Goal: Information Seeking & Learning: Learn about a topic

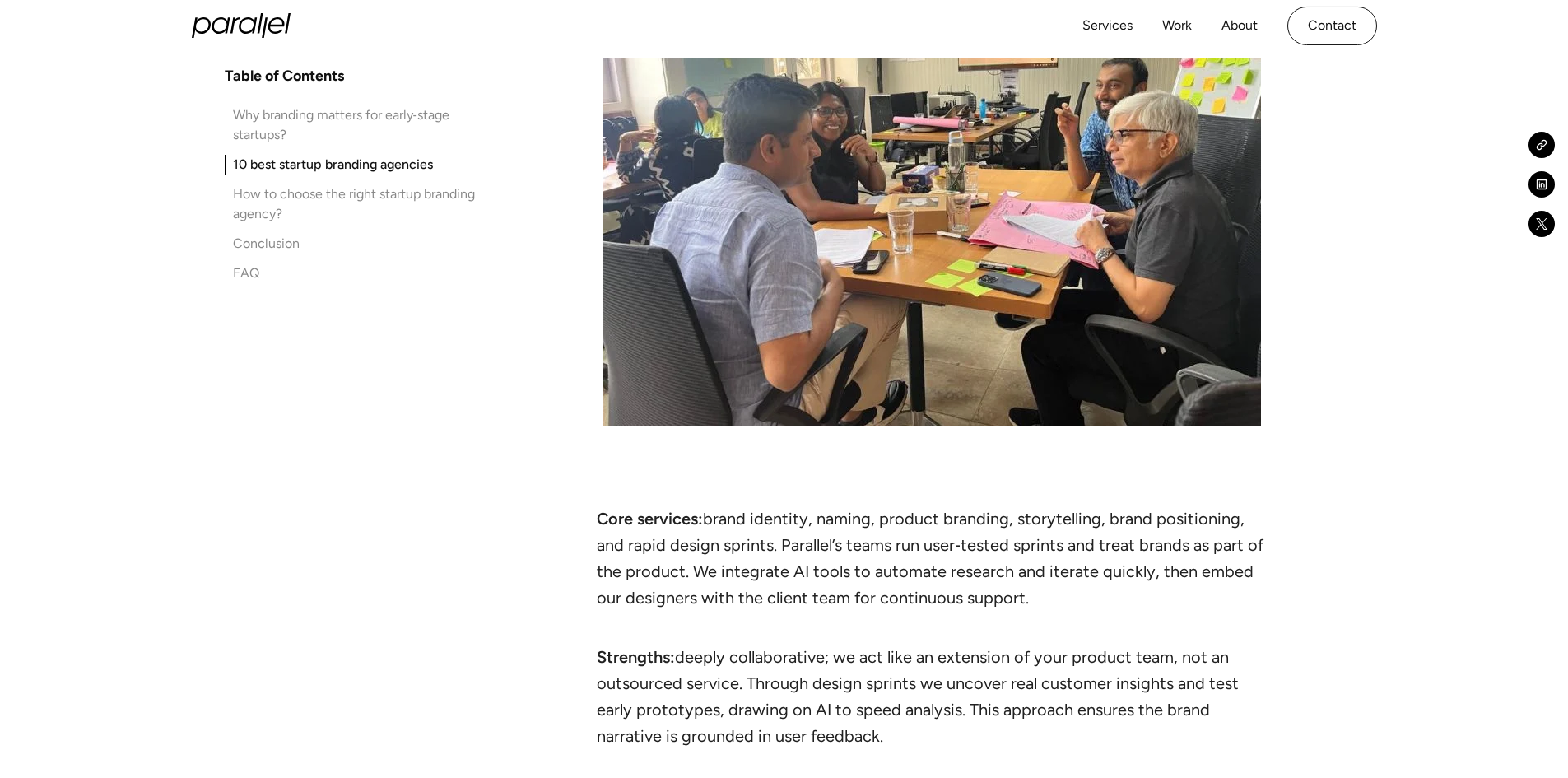
scroll to position [2633, 0]
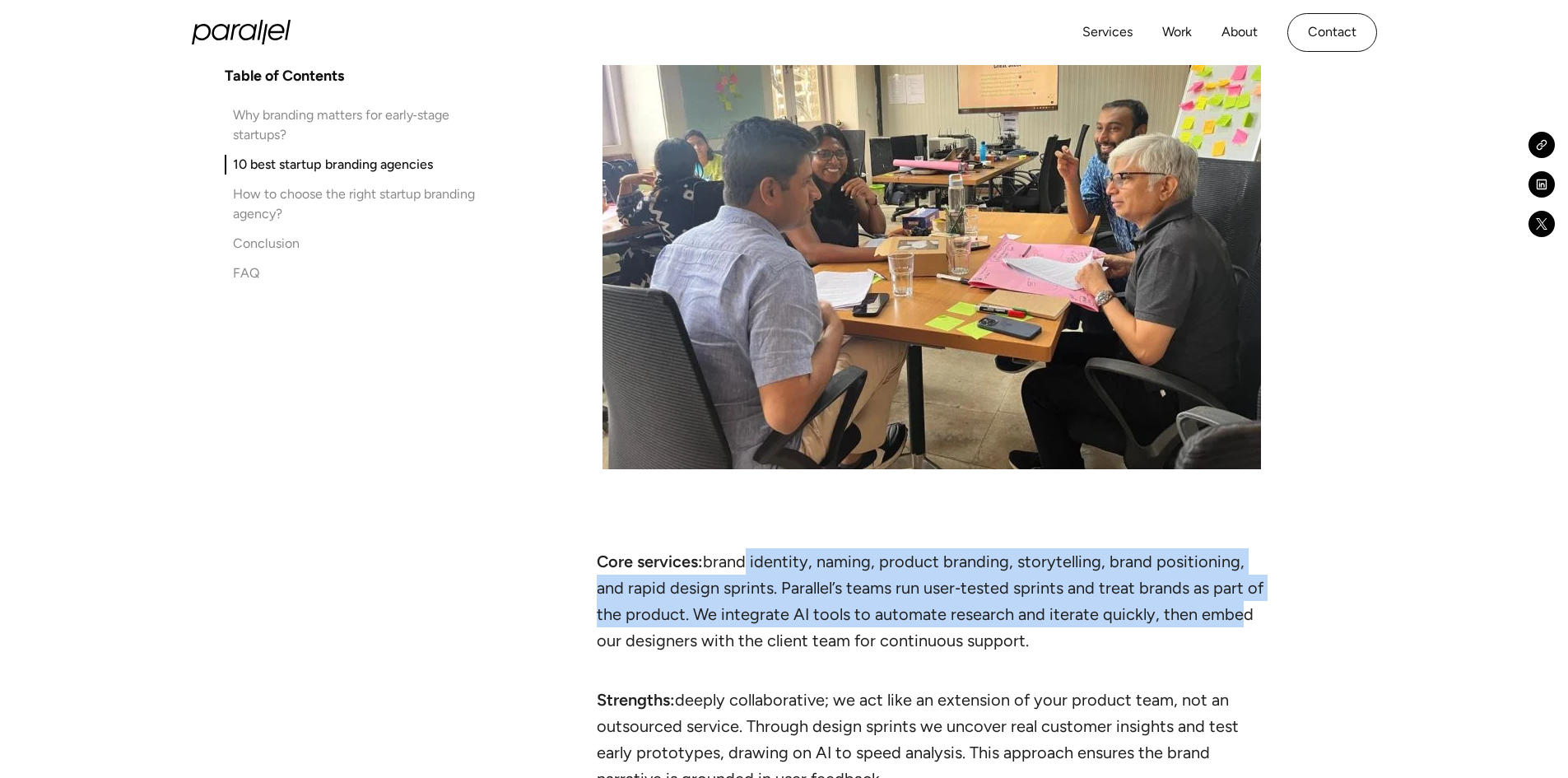
drag, startPoint x: 737, startPoint y: 560, endPoint x: 1227, endPoint y: 601, distance: 491.7
click at [1227, 601] on li "Core services: brand identity, naming, product branding, storytelling, brand po…" at bounding box center [932, 613] width 670 height 131
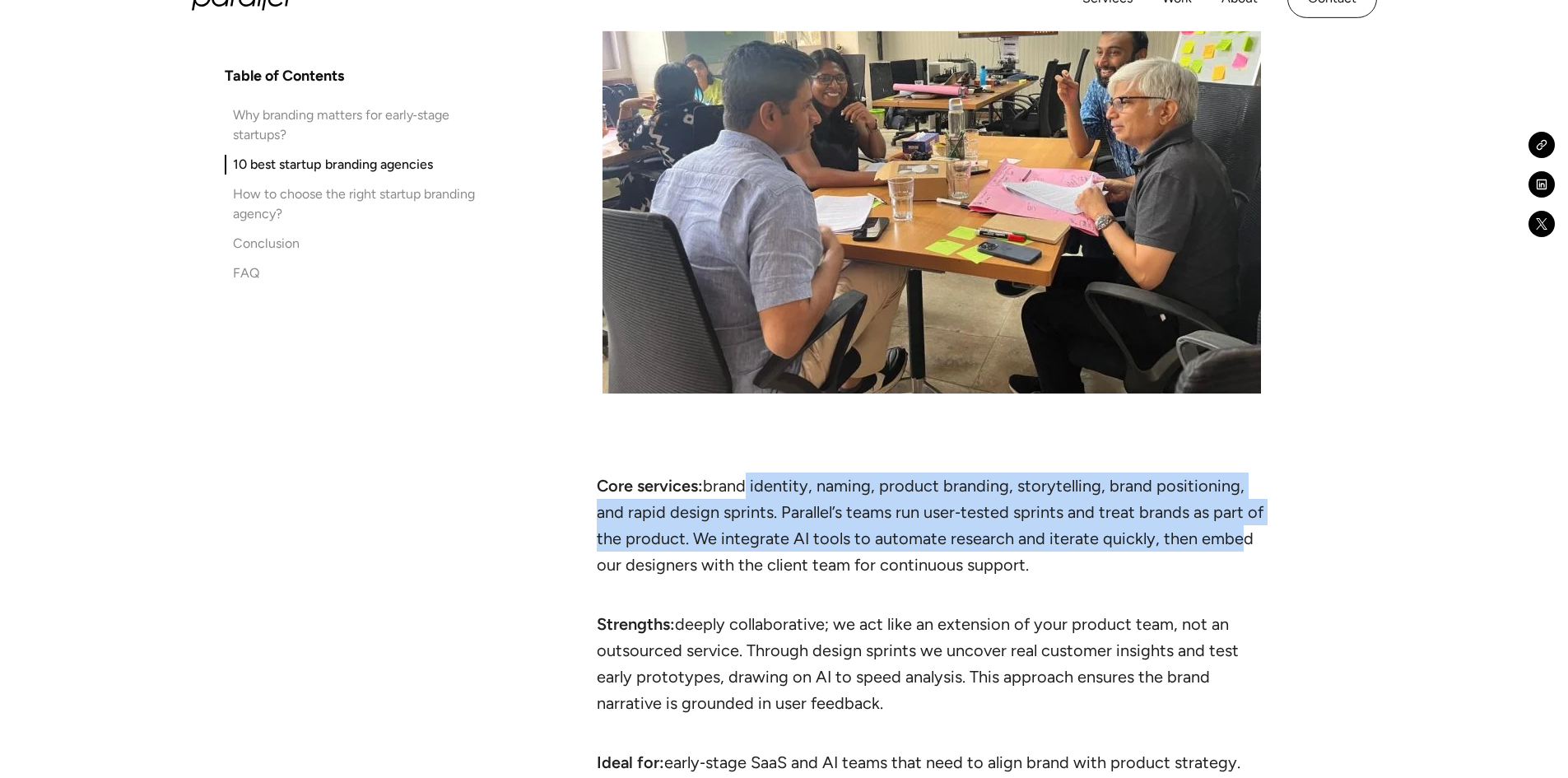
scroll to position [2797, 0]
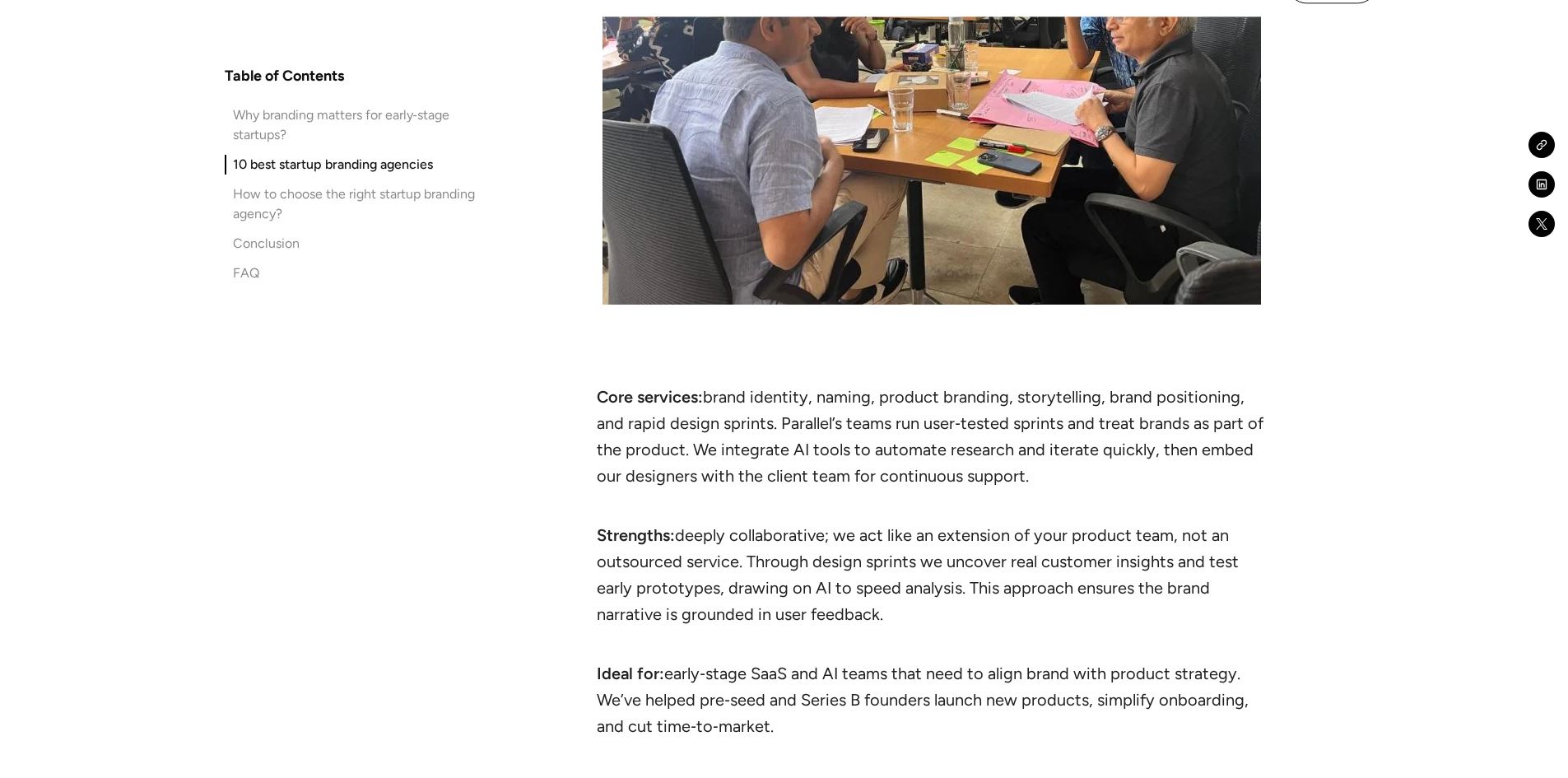
click at [1006, 523] on li "Strengths: deeply collaborative; we act like an extension of your product team,…" at bounding box center [932, 587] width 670 height 131
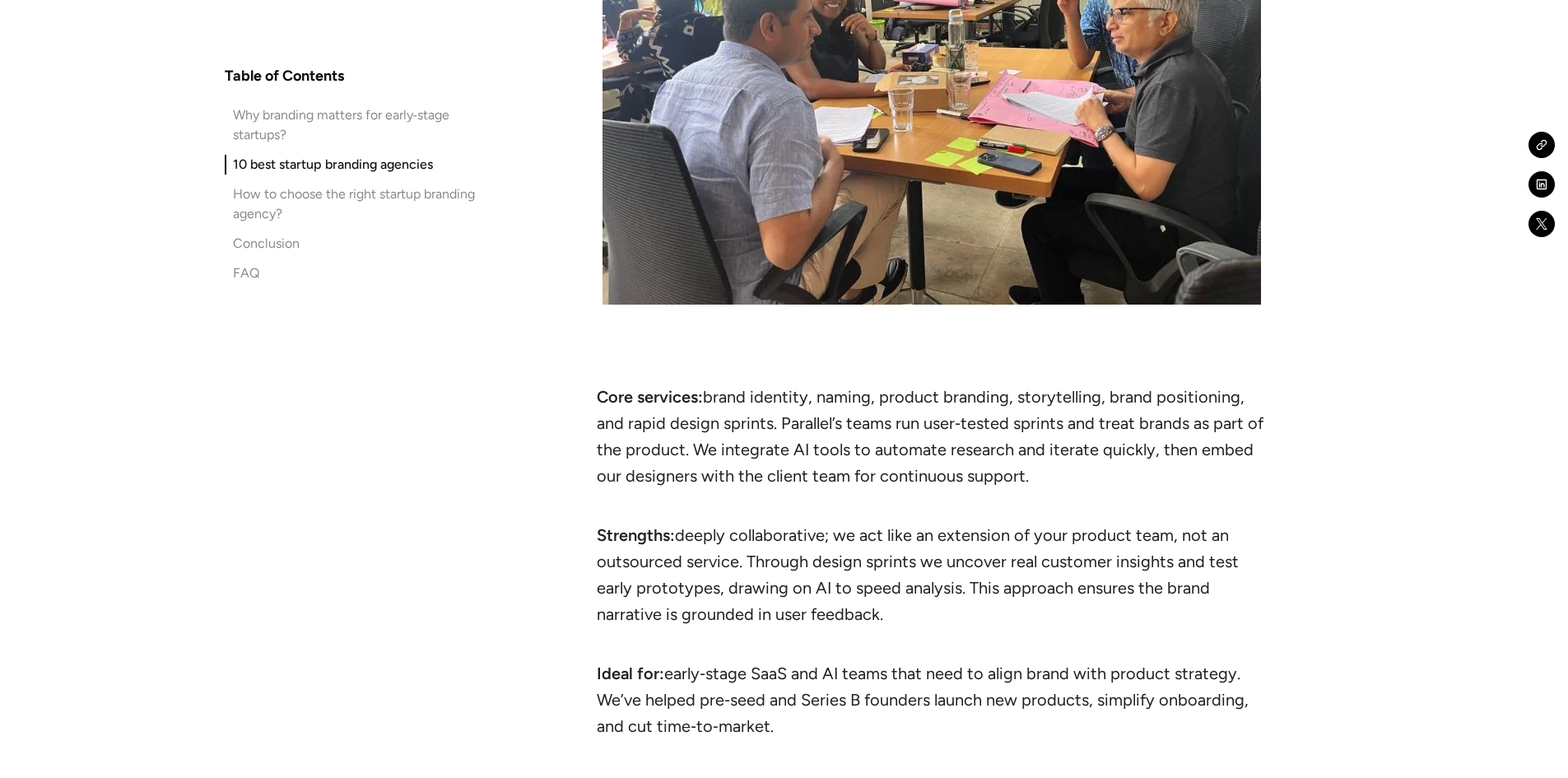
drag, startPoint x: 915, startPoint y: 455, endPoint x: 1284, endPoint y: 486, distance: 370.3
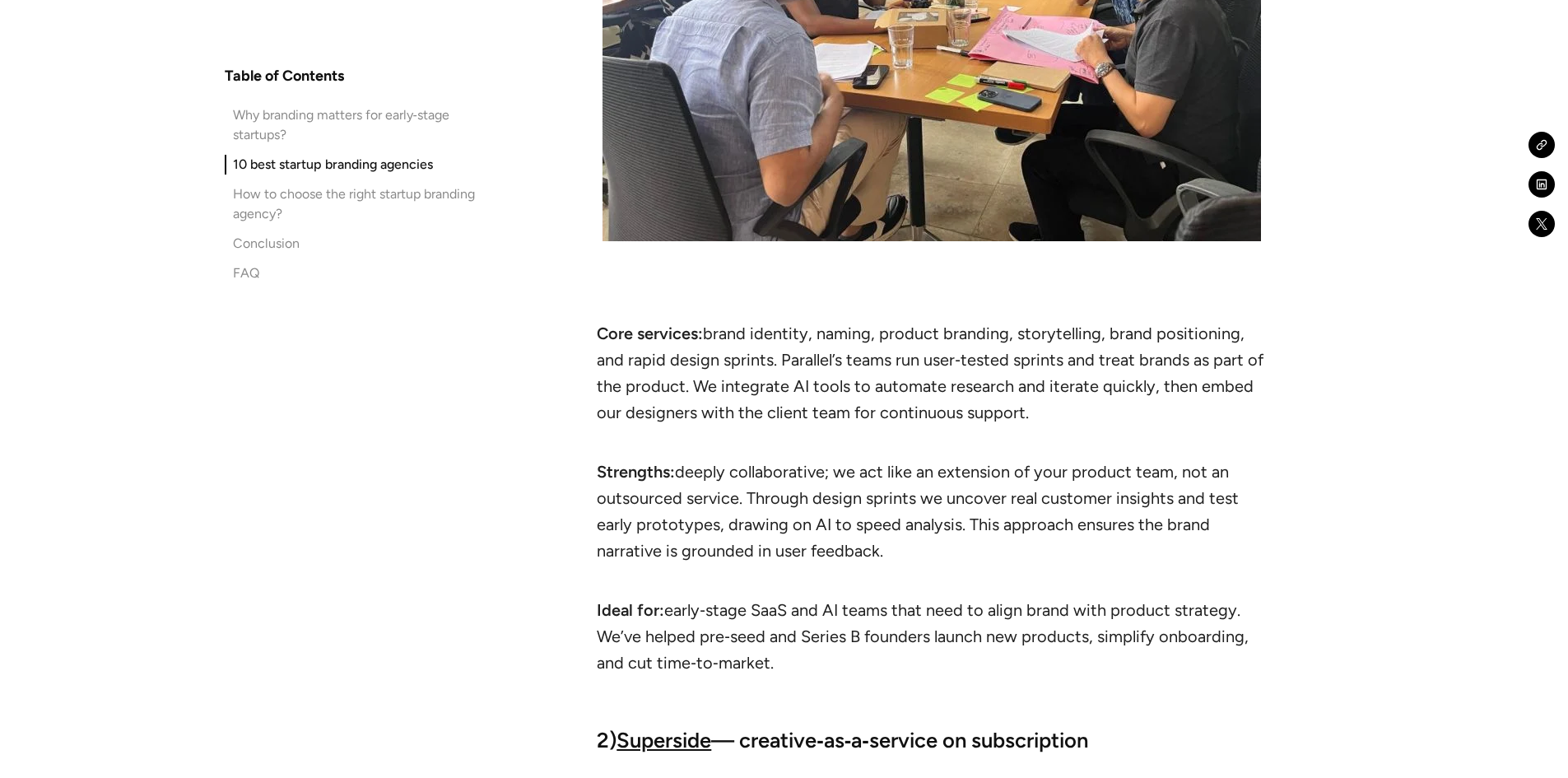
scroll to position [2880, 0]
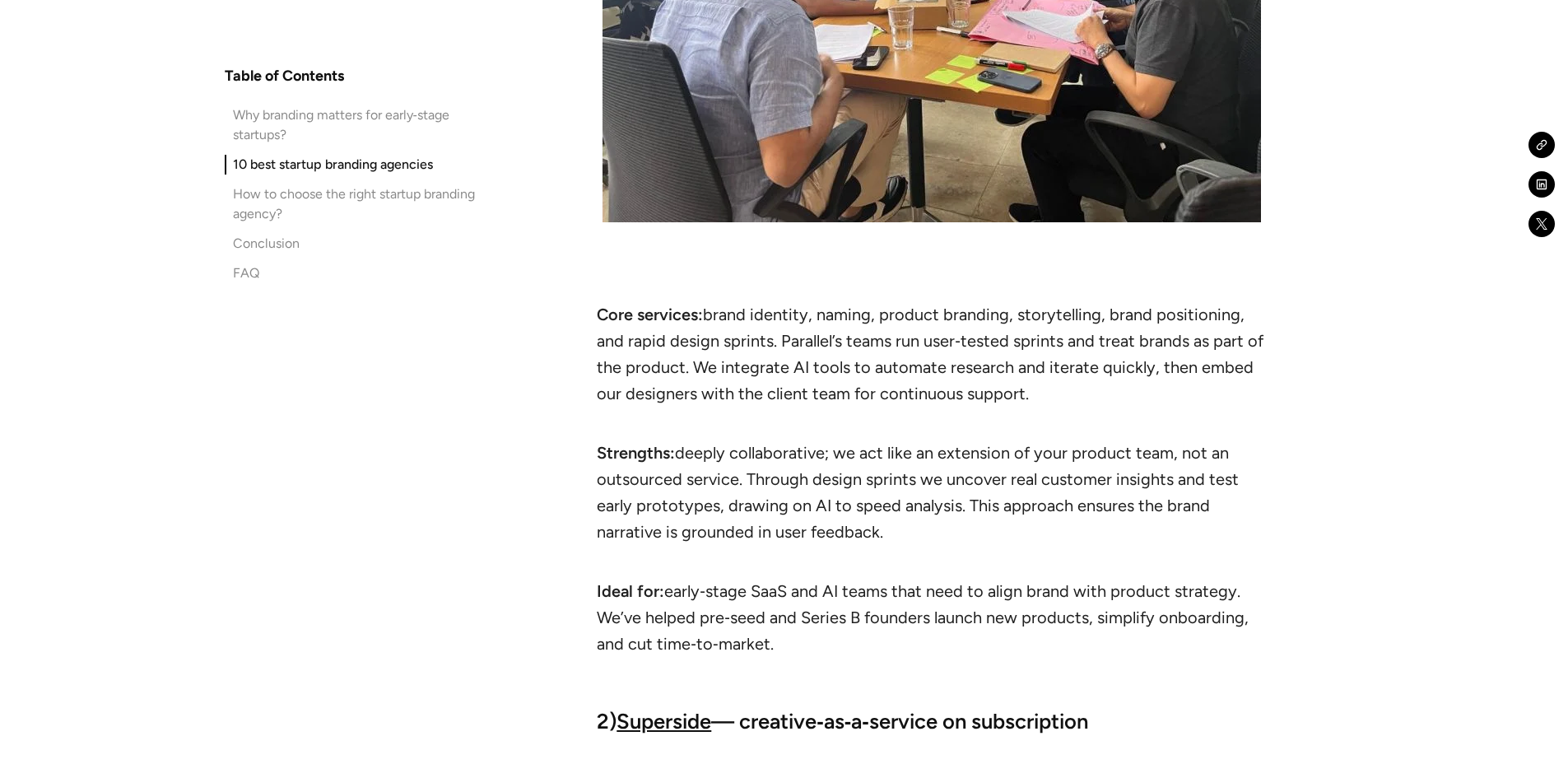
click at [964, 444] on li "Strengths: deeply collaborative; we act like an extension of your product team,…" at bounding box center [932, 504] width 670 height 131
drag, startPoint x: 838, startPoint y: 451, endPoint x: 1208, endPoint y: 531, distance: 378.5
click at [1208, 531] on li "Strengths: deeply collaborative; we act like an extension of your product team,…" at bounding box center [932, 504] width 670 height 131
click at [841, 598] on li "Ideal for: early‑stage SaaS and AI teams that need to align brand with product …" at bounding box center [932, 616] width 670 height 79
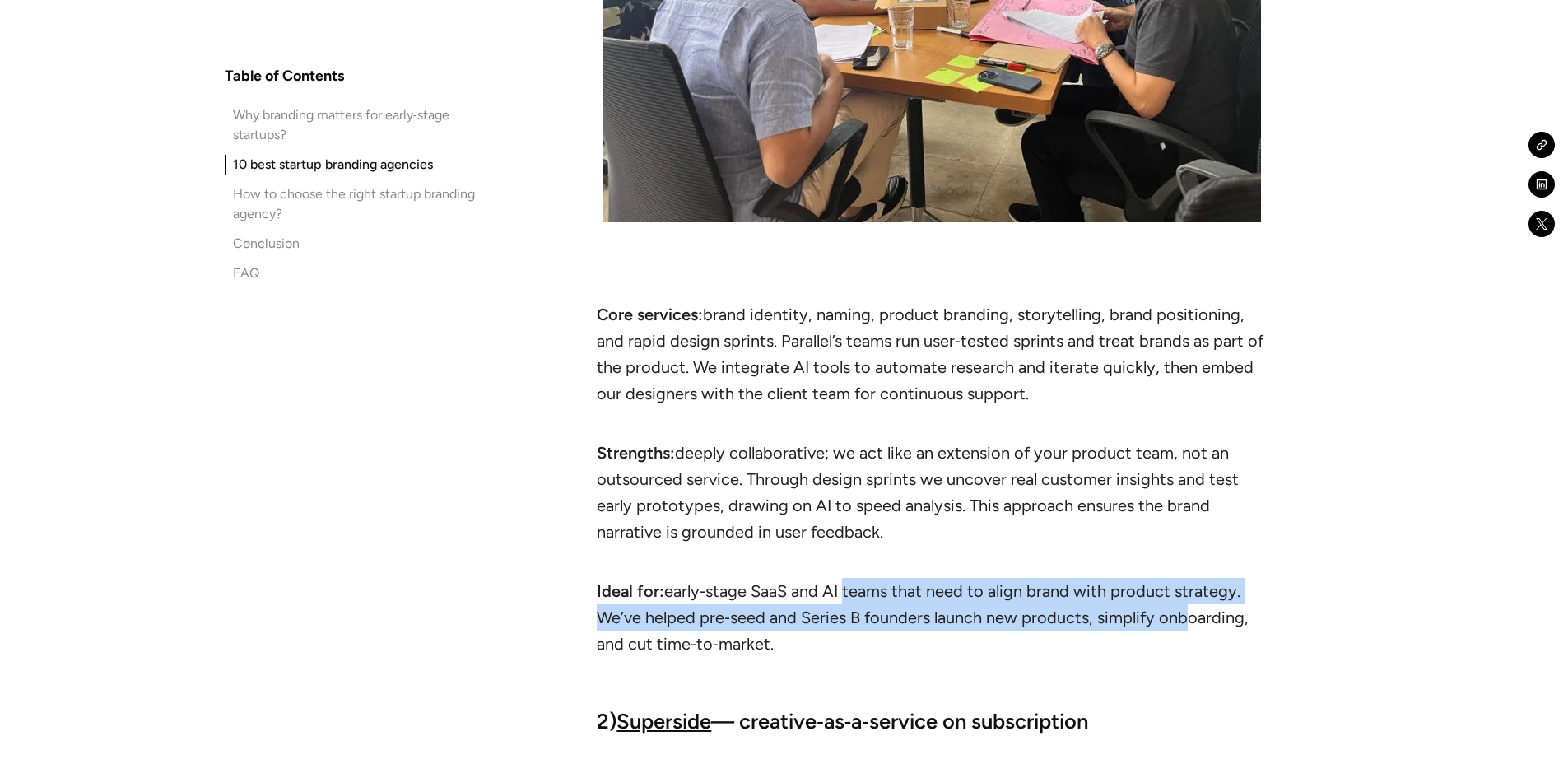
drag, startPoint x: 841, startPoint y: 598, endPoint x: 1172, endPoint y: 627, distance: 332.3
click at [1172, 627] on li "Ideal for: early‑stage SaaS and AI teams that need to align brand with product …" at bounding box center [932, 616] width 670 height 79
